Goal: Share content: Share content

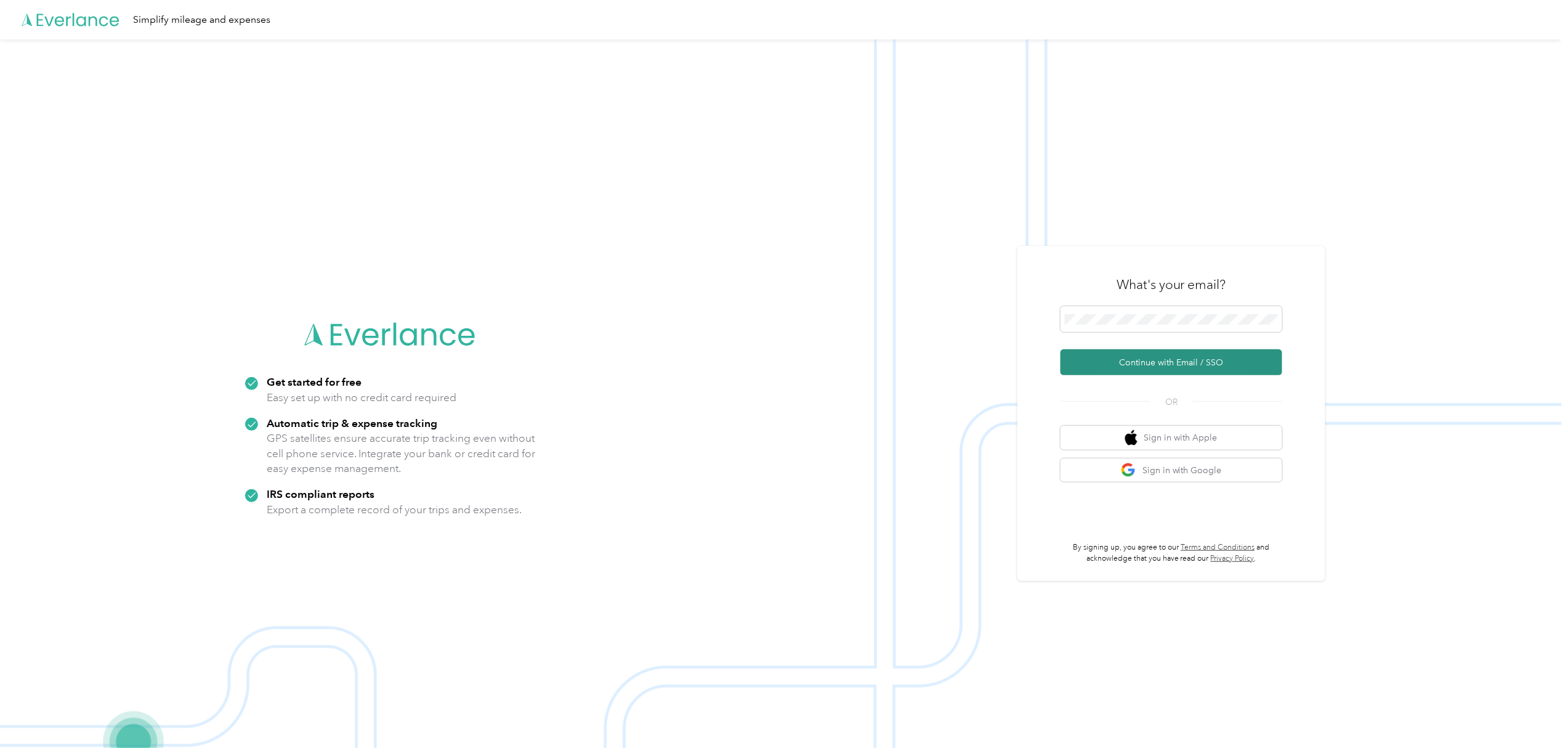
click at [1159, 369] on button "Continue with Email / SSO" at bounding box center [1171, 363] width 222 height 26
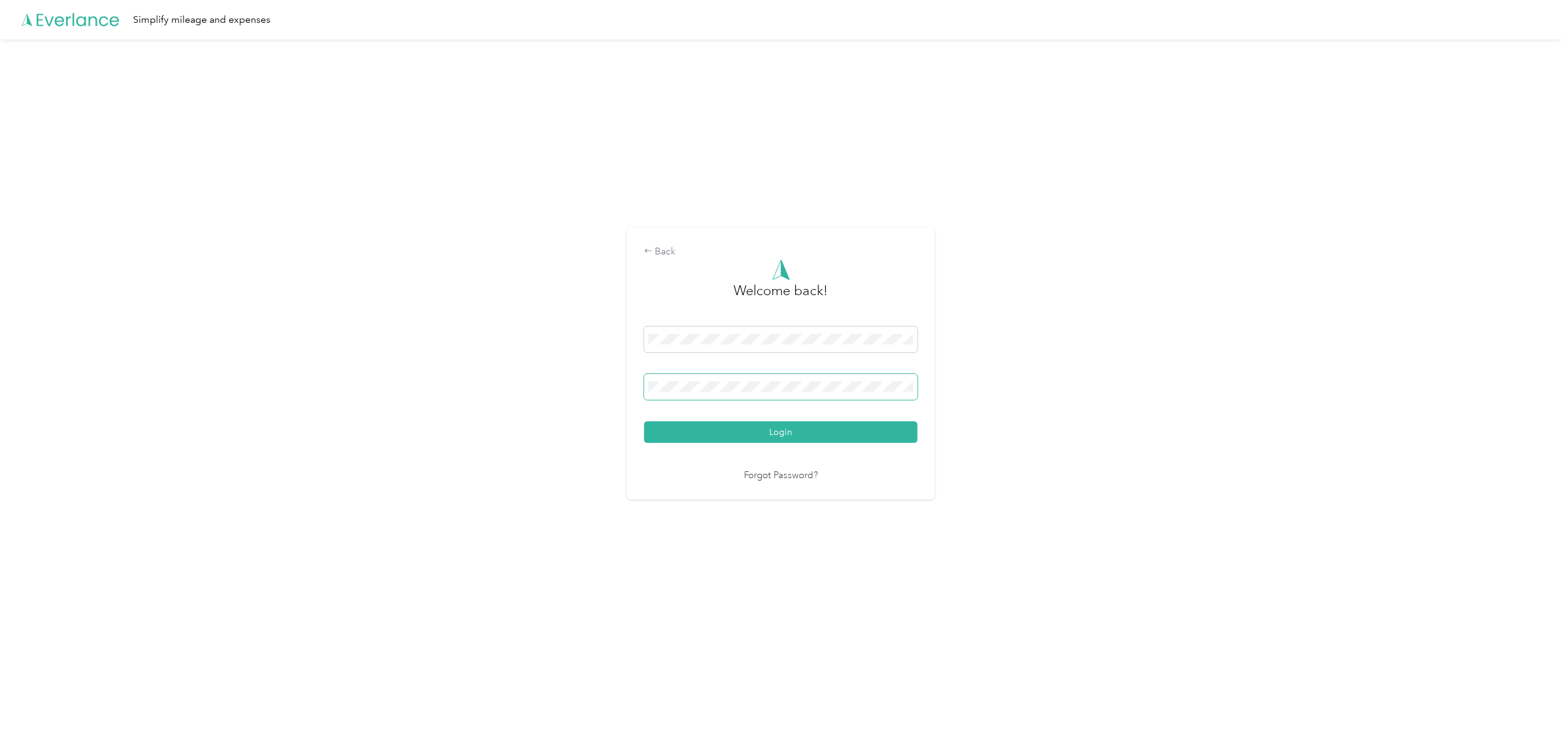
click at [644, 421] on button "Login" at bounding box center [781, 432] width 274 height 22
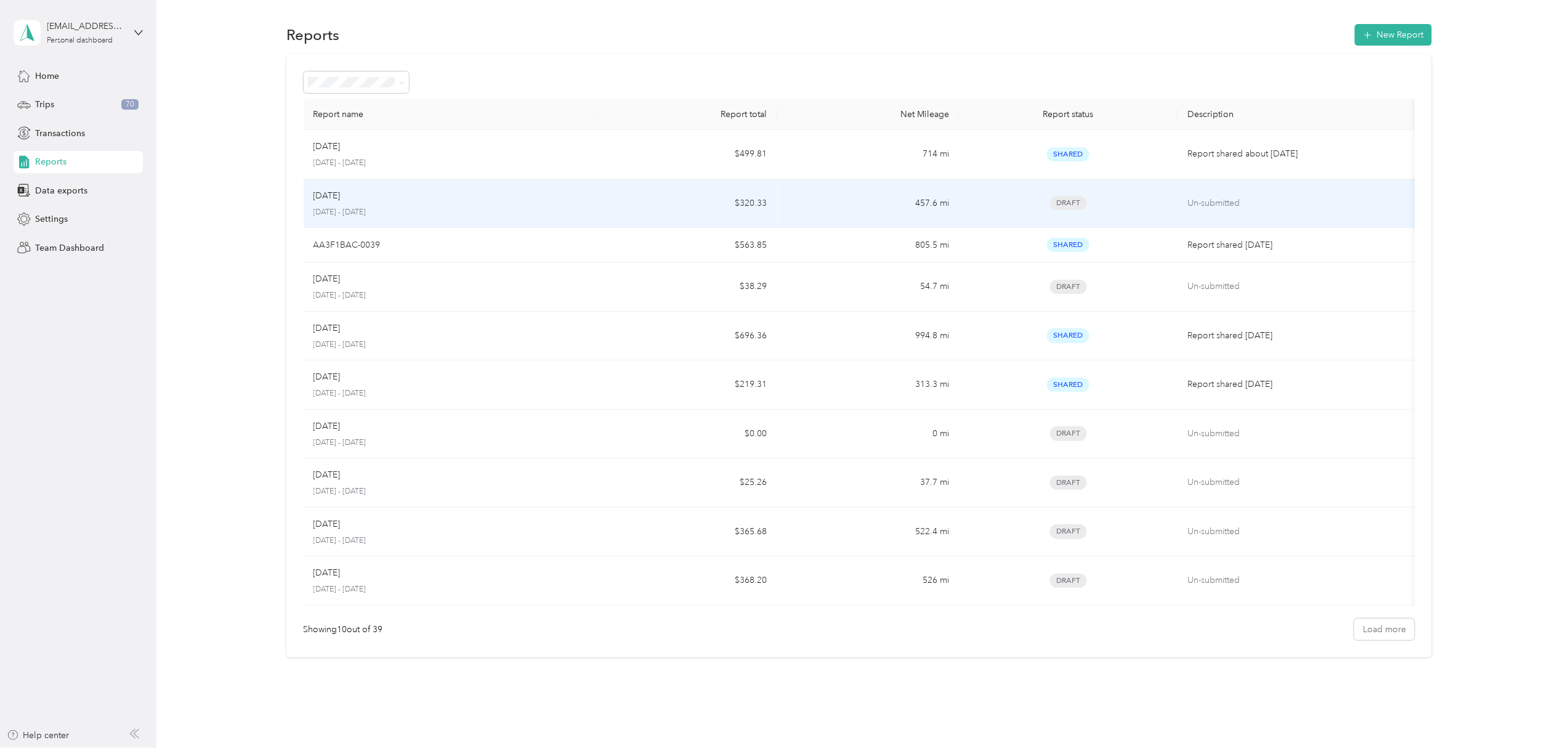
click at [337, 205] on div "[DATE] [DATE] - [DATE]" at bounding box center [449, 204] width 272 height 29
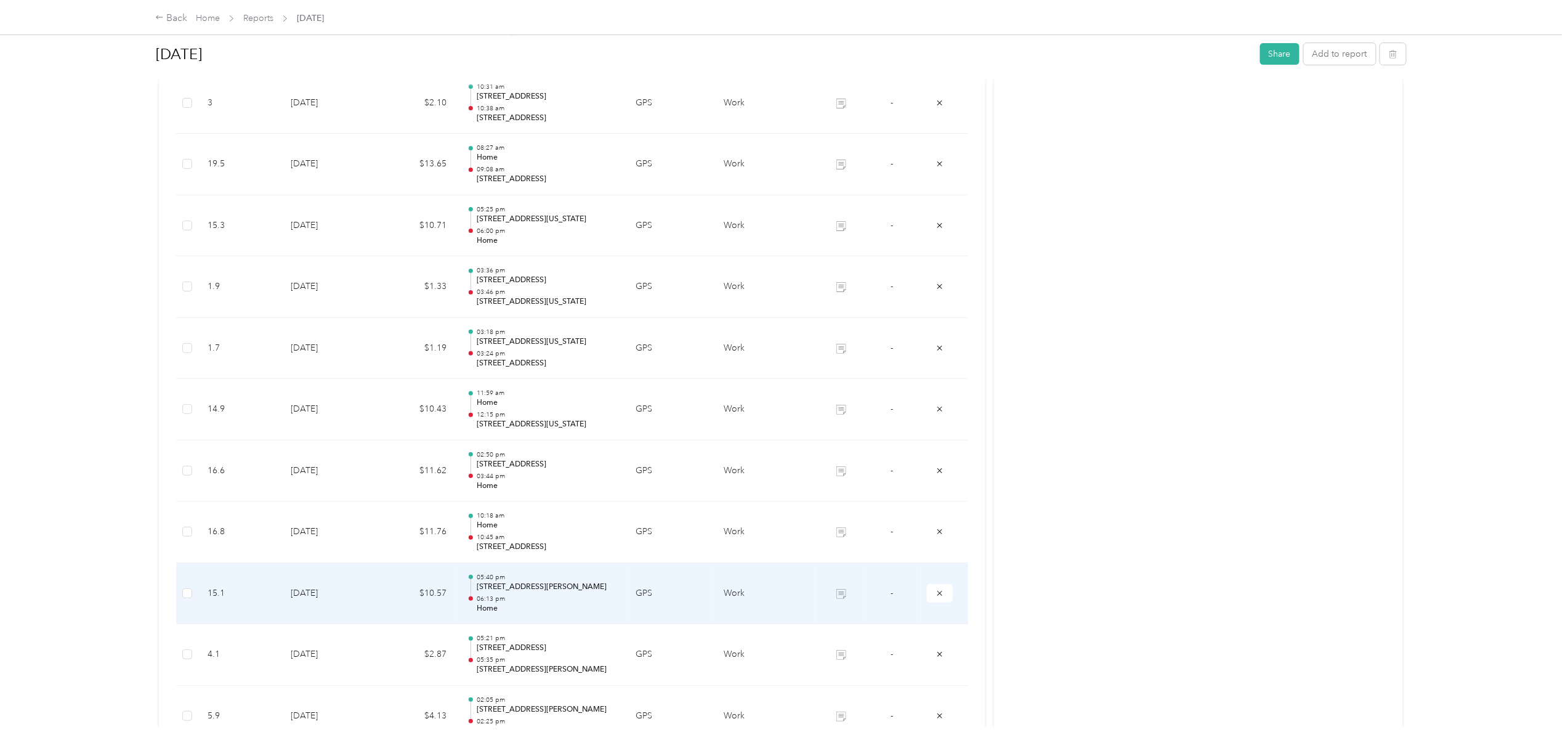
scroll to position [1876, 0]
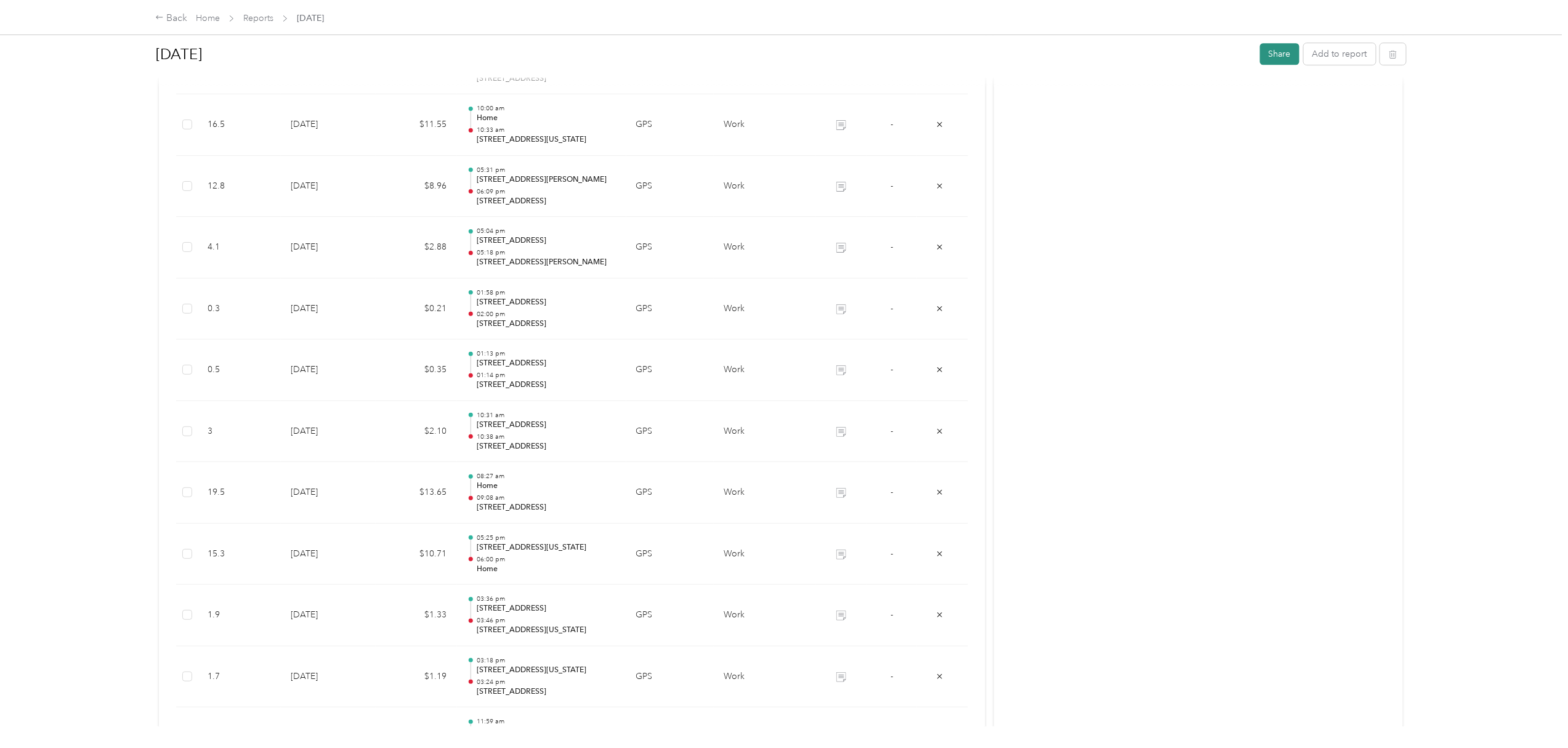
click at [1274, 50] on button "Share" at bounding box center [1280, 54] width 39 height 22
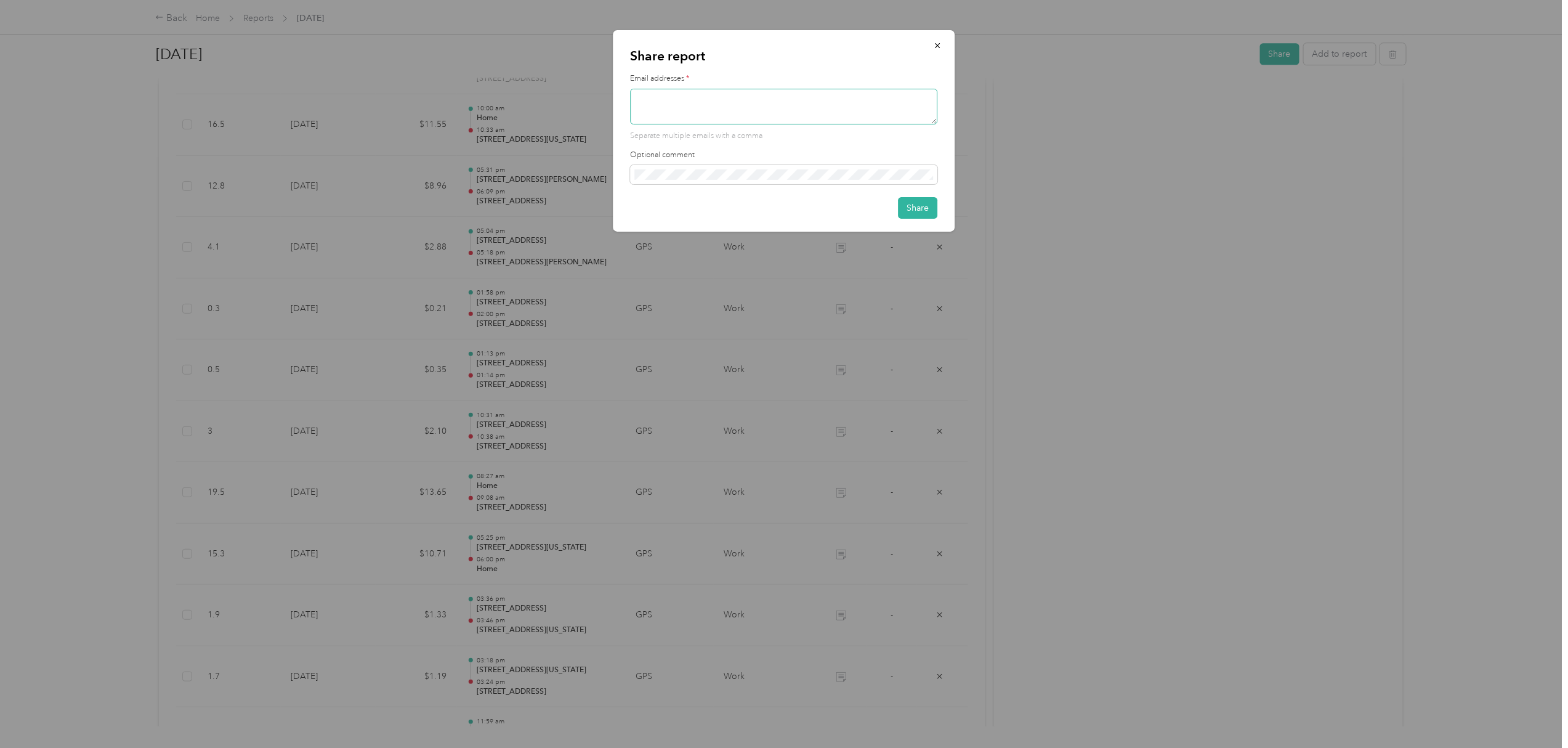
click at [706, 114] on textarea at bounding box center [784, 106] width 308 height 36
type textarea "[PERSON_NAME][EMAIL_ADDRESS][PERSON_NAME][DOMAIN_NAME]"
click at [921, 208] on button "Share" at bounding box center [918, 208] width 39 height 22
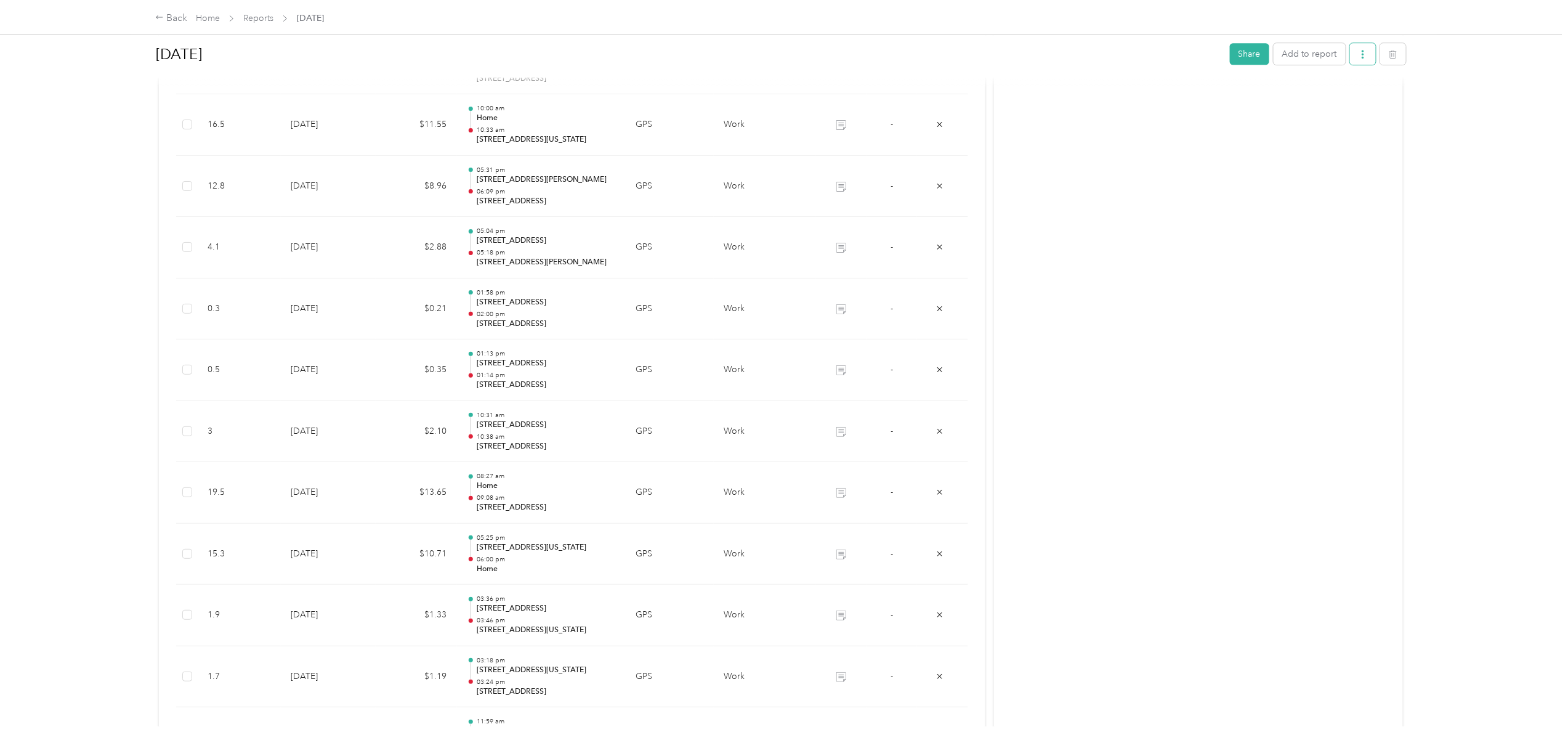
click at [1356, 60] on button "button" at bounding box center [1363, 54] width 26 height 22
click at [1327, 97] on span "Download" at bounding box center [1322, 99] width 41 height 13
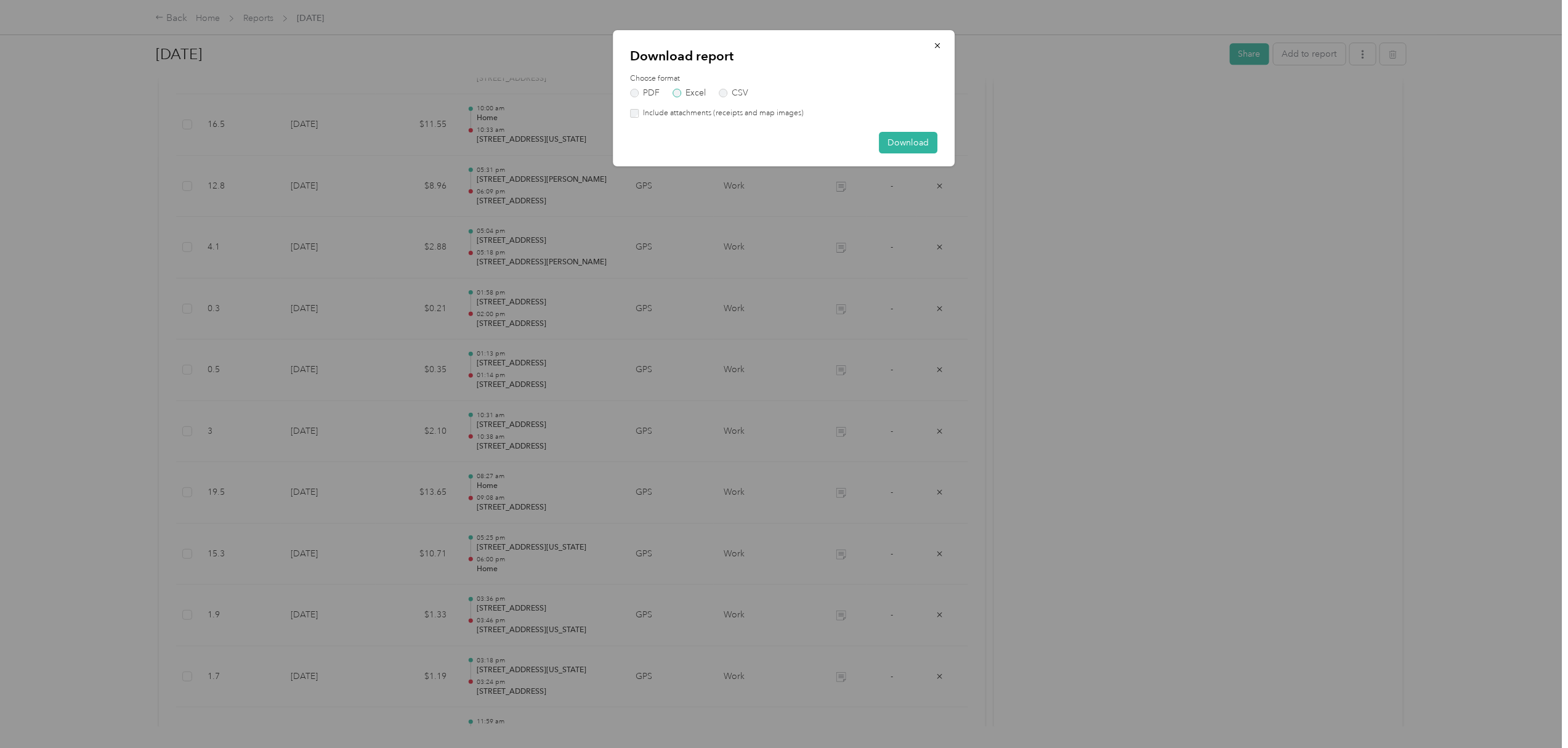
click at [678, 90] on label "Excel" at bounding box center [689, 93] width 33 height 9
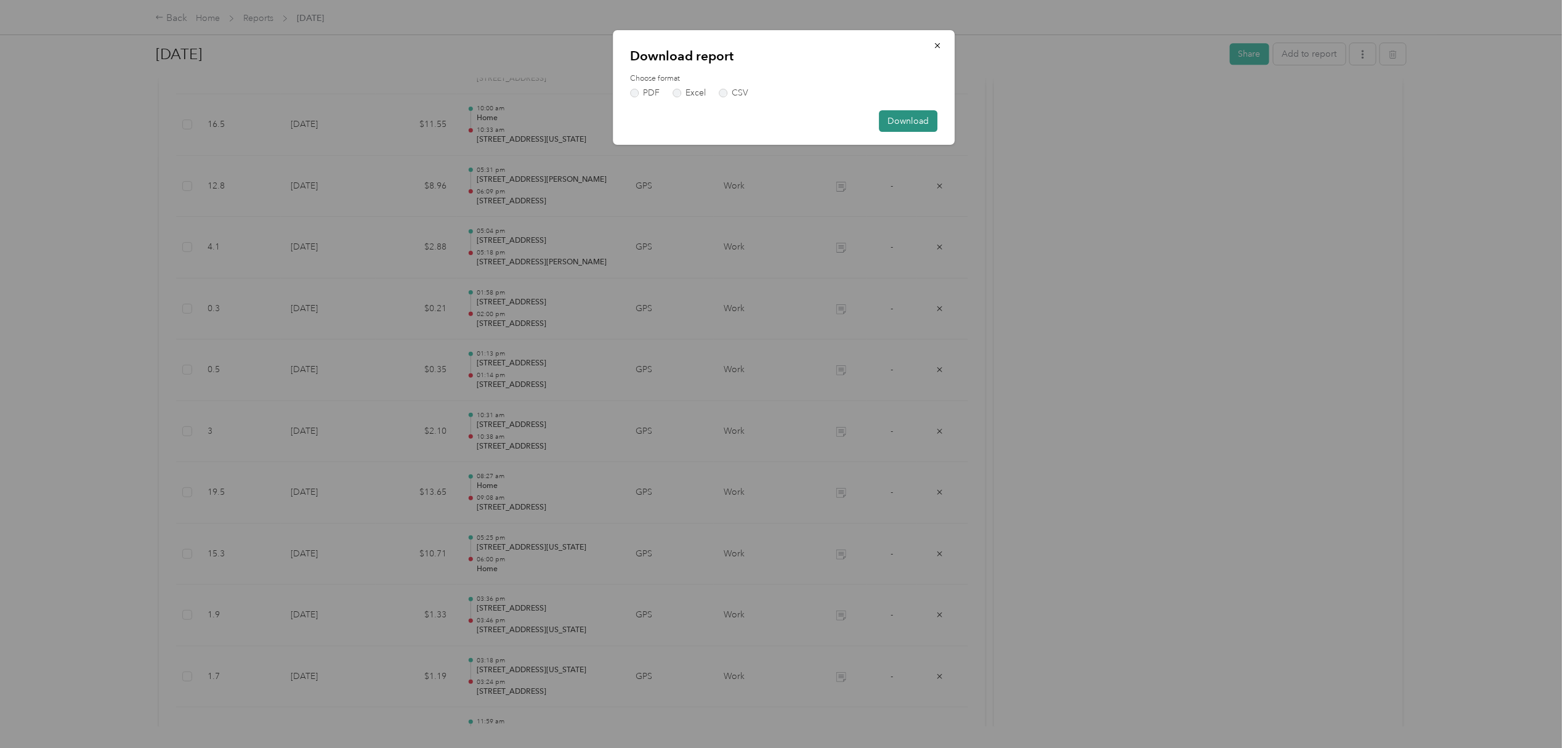
click at [914, 119] on button "Download" at bounding box center [908, 121] width 59 height 22
